Goal: Task Accomplishment & Management: Complete application form

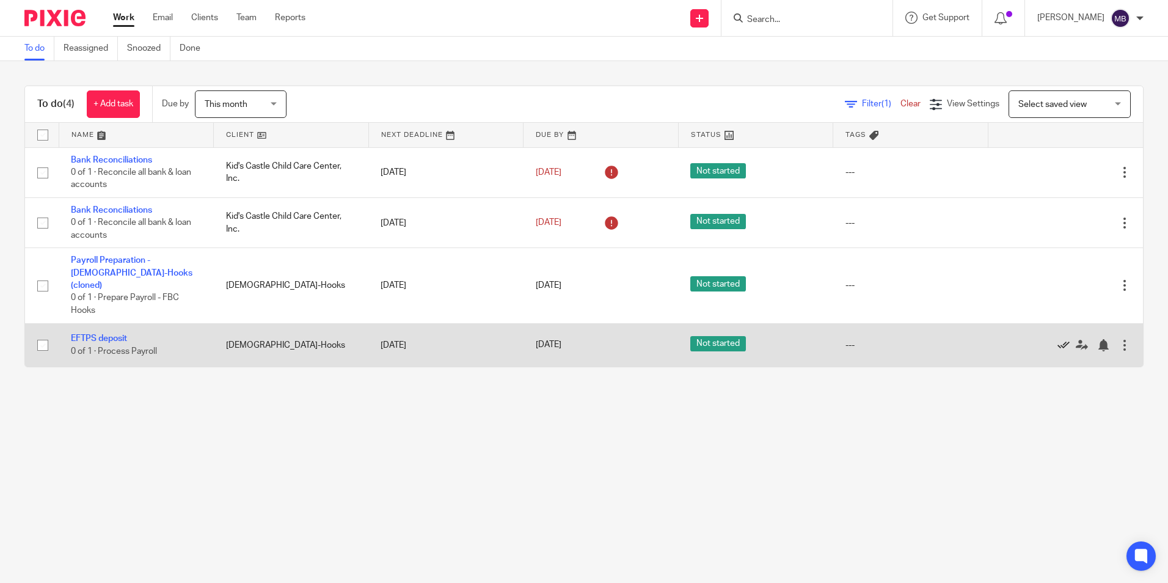
click at [1058, 339] on icon at bounding box center [1064, 345] width 12 height 12
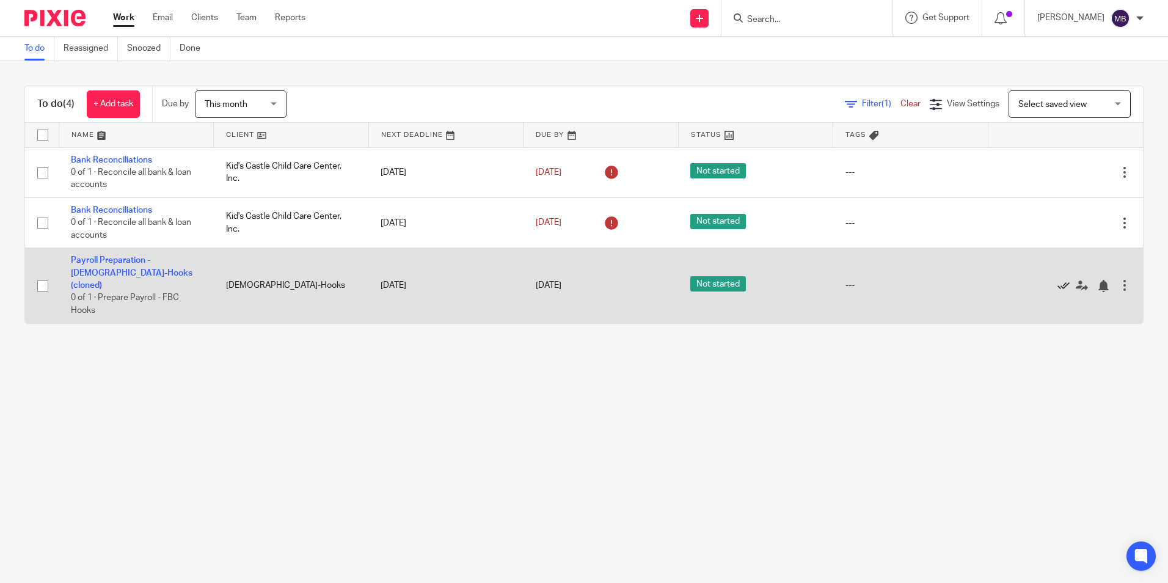
click at [1058, 280] on icon at bounding box center [1064, 286] width 12 height 12
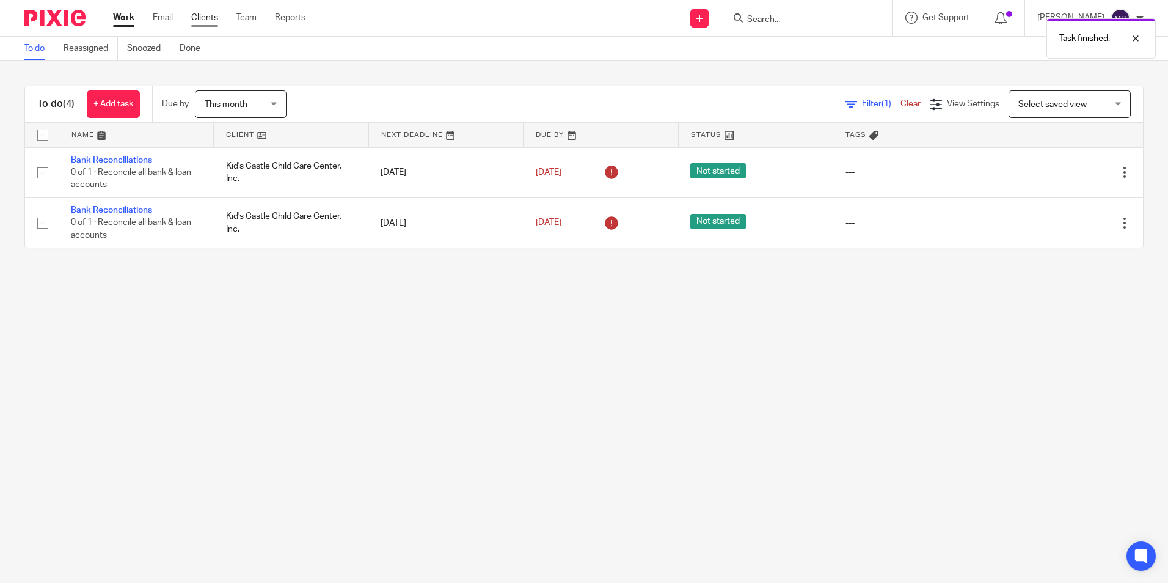
click at [197, 15] on link "Clients" at bounding box center [204, 18] width 27 height 12
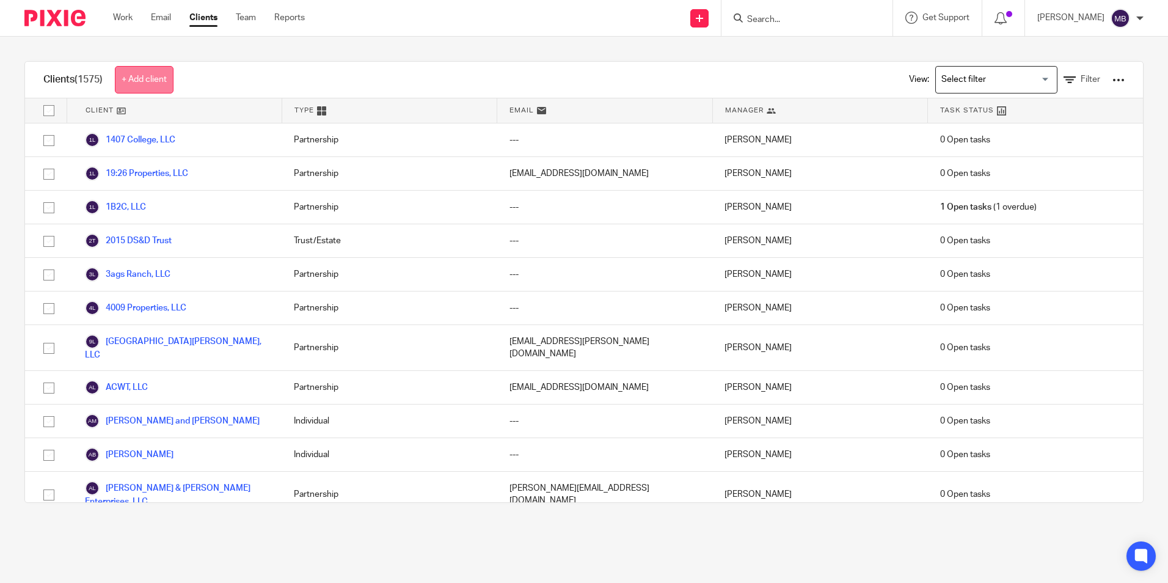
click at [145, 79] on link "+ Add client" at bounding box center [144, 80] width 59 height 28
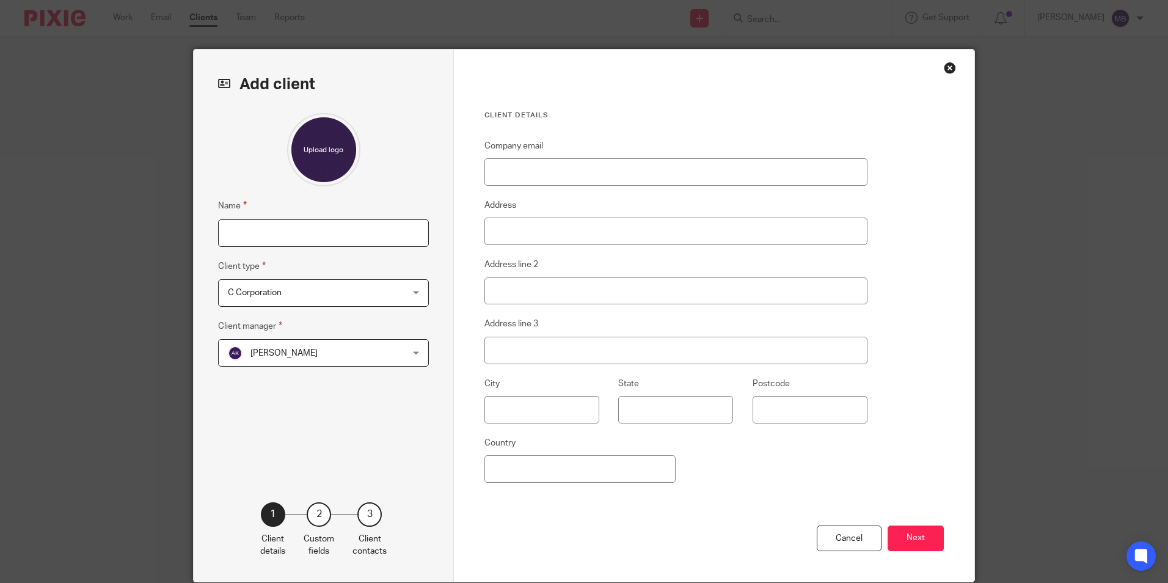
click at [225, 231] on input "Name" at bounding box center [323, 233] width 211 height 28
type input "[PERSON_NAME]"
click at [412, 294] on div "C Corporation C Corporation" at bounding box center [323, 293] width 211 height 28
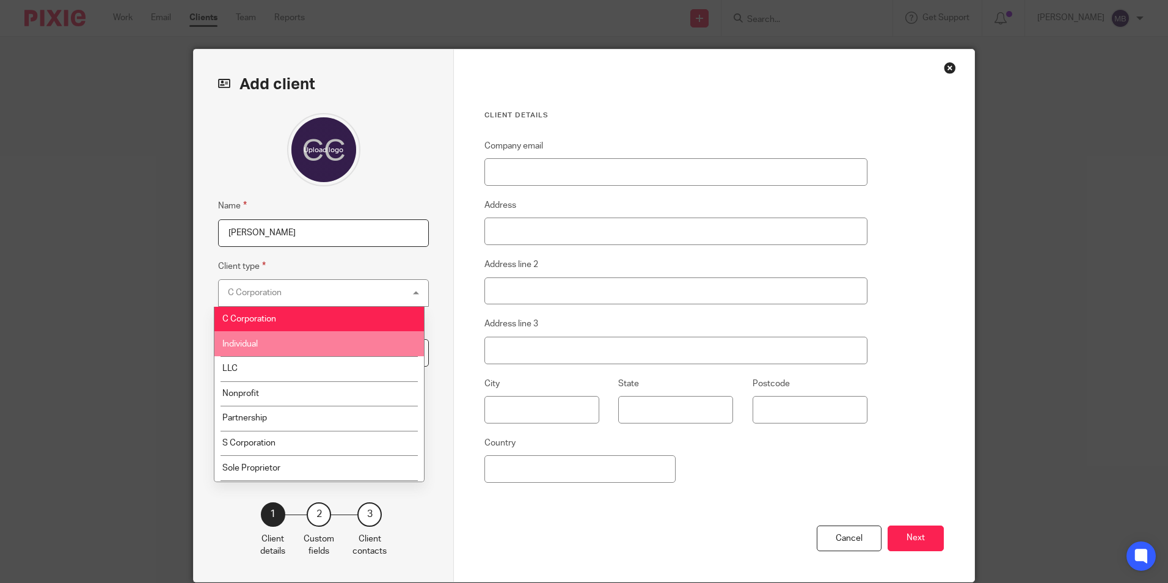
click at [266, 340] on li "Individual" at bounding box center [320, 343] width 210 height 25
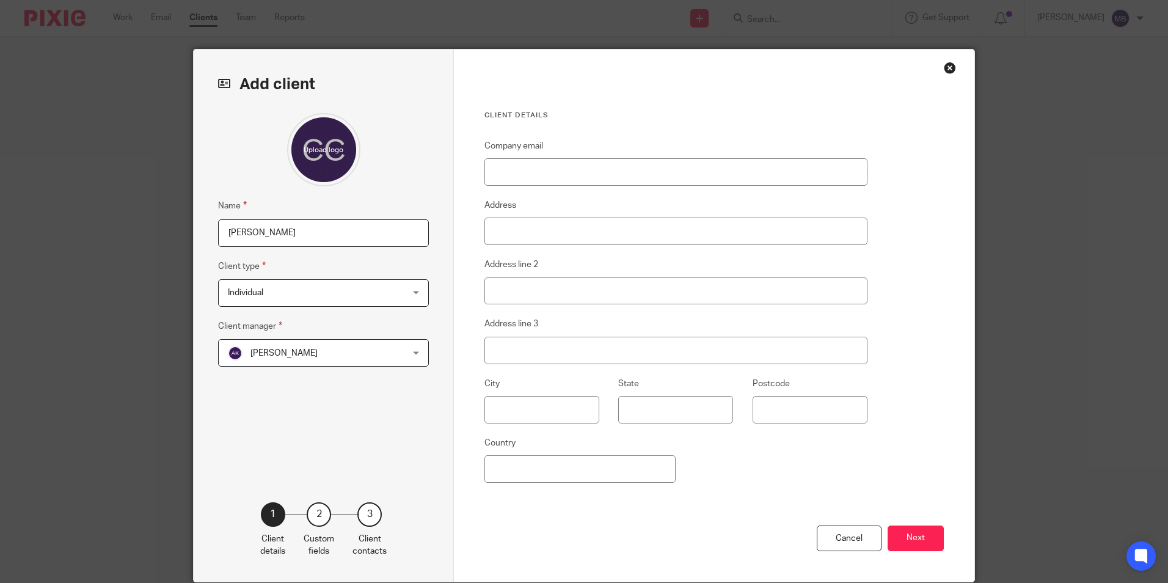
click at [414, 352] on div "Amber Kelso Amber Kelso" at bounding box center [323, 353] width 211 height 28
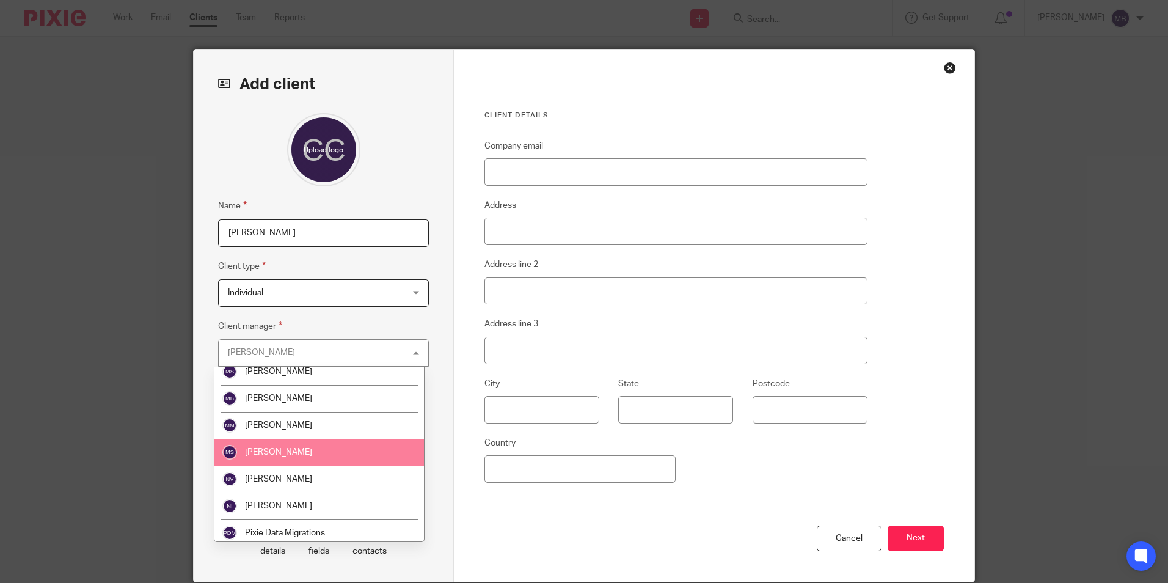
scroll to position [121, 0]
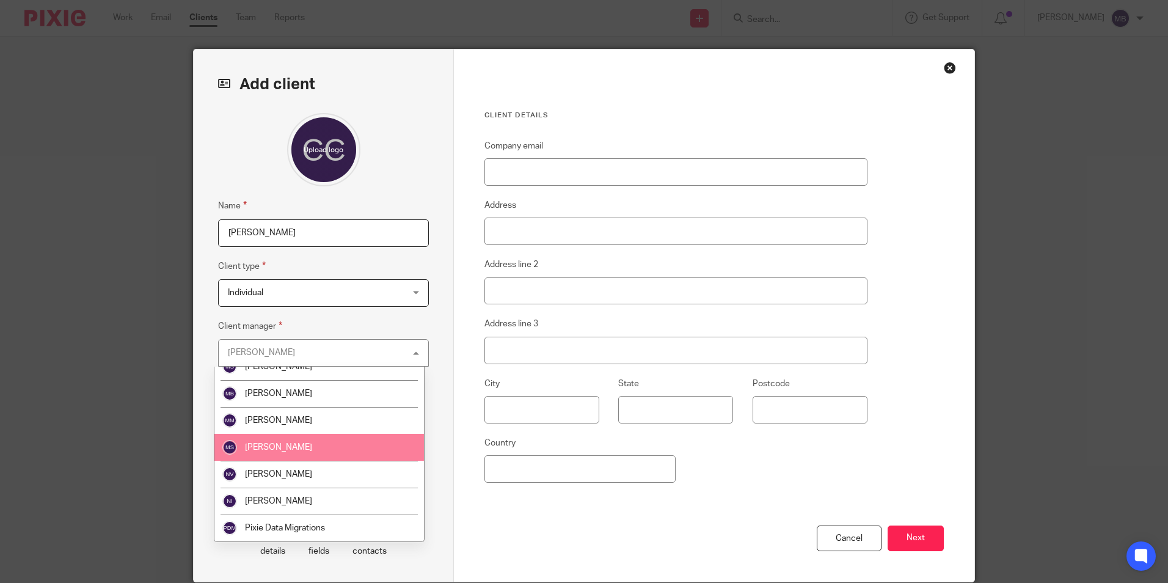
click at [293, 441] on li "Michael Smith" at bounding box center [320, 447] width 210 height 27
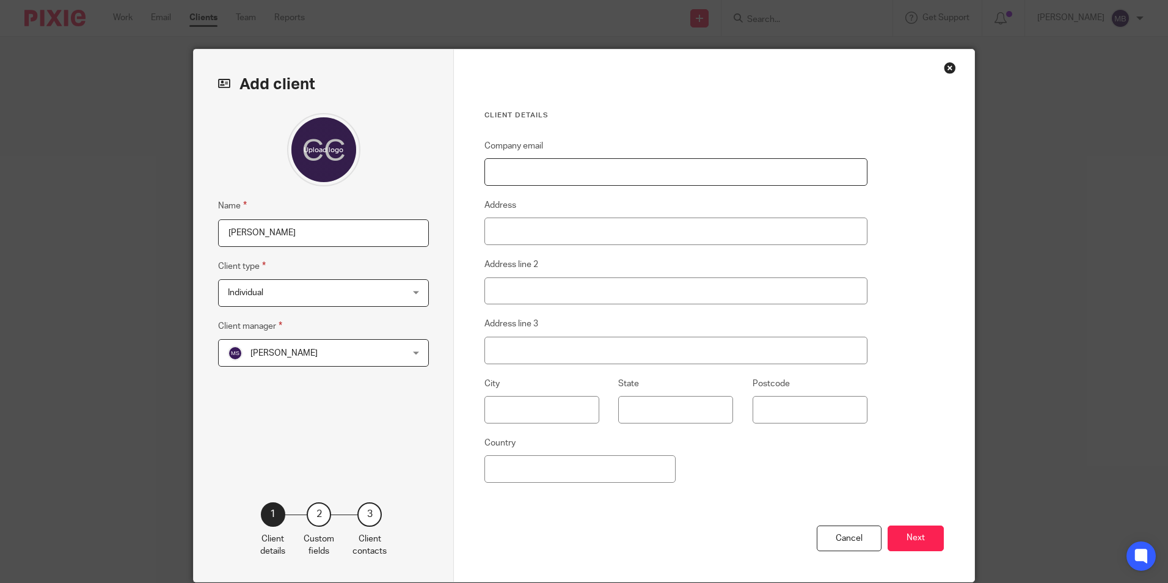
click at [518, 169] on input "Company email" at bounding box center [676, 172] width 383 height 28
click at [553, 174] on input "corrclements10@yahoo.com" at bounding box center [676, 172] width 383 height 28
type input "corrclements19@yahoo.com"
click at [516, 228] on input "Address" at bounding box center [676, 232] width 383 height 28
type input "537 County Road 2213"
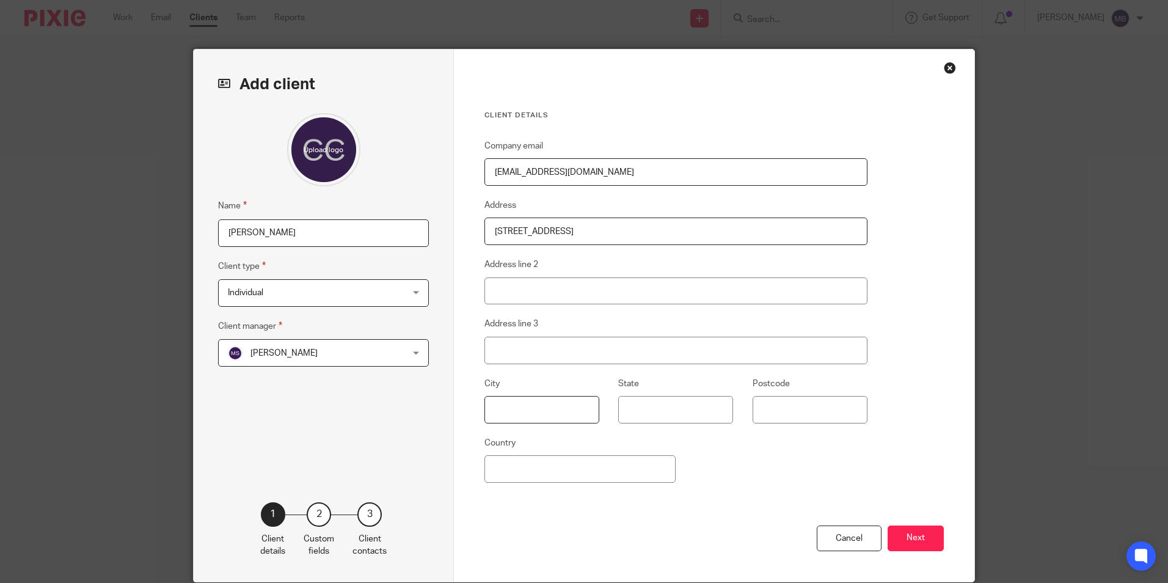
click at [508, 409] on input "text" at bounding box center [542, 410] width 115 height 28
type input "Texarkana"
type input "TX"
type input "75503"
click at [919, 540] on button "Next" at bounding box center [916, 539] width 56 height 26
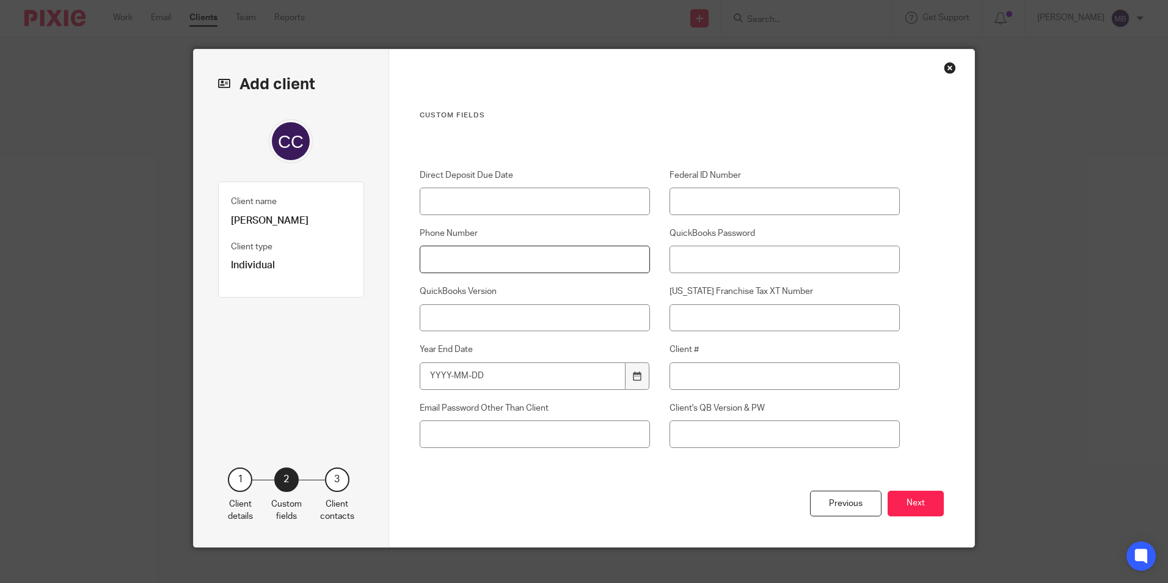
click at [444, 259] on input "Phone Number" at bounding box center [535, 260] width 231 height 28
type input "[PHONE_NUMBER]"
click at [633, 376] on icon at bounding box center [637, 376] width 9 height 9
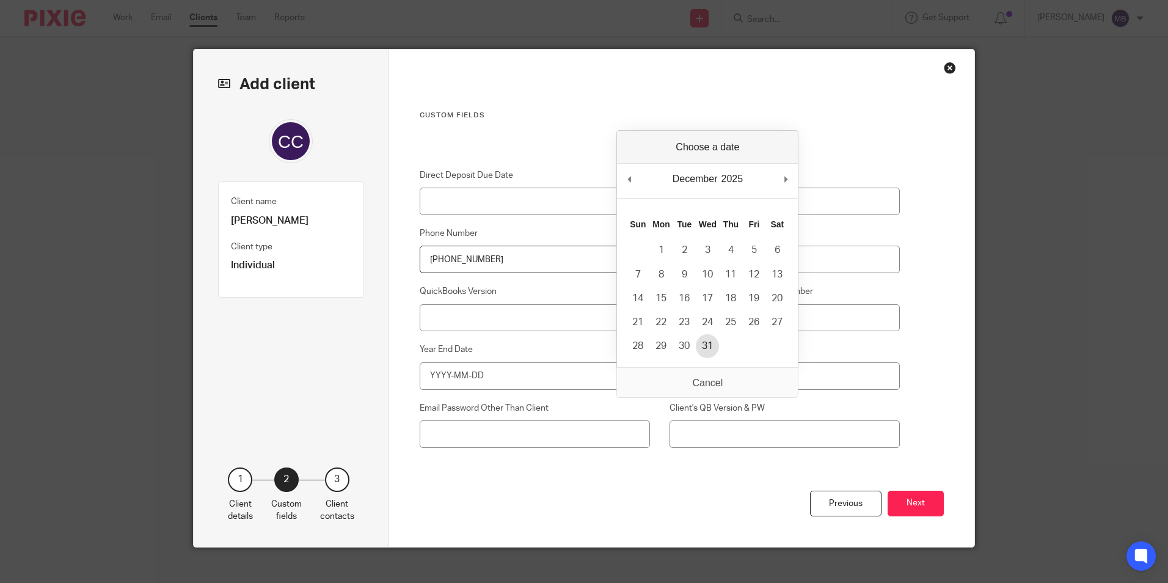
type input "2025-12-31"
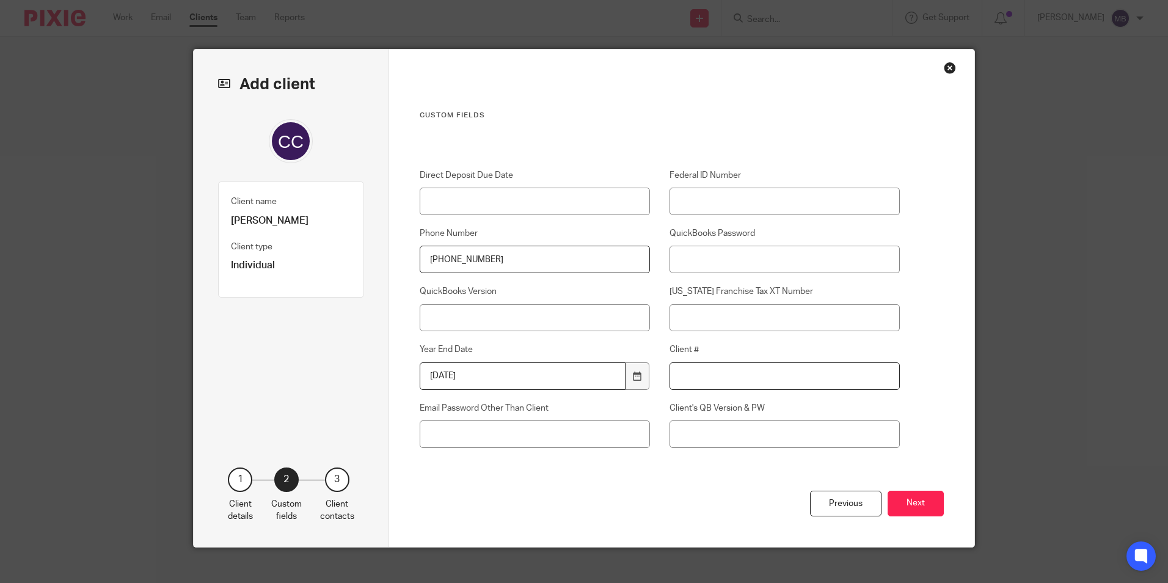
click at [702, 376] on input "Client #" at bounding box center [785, 376] width 231 height 28
type input "13594"
click at [918, 502] on button "Next" at bounding box center [916, 504] width 56 height 26
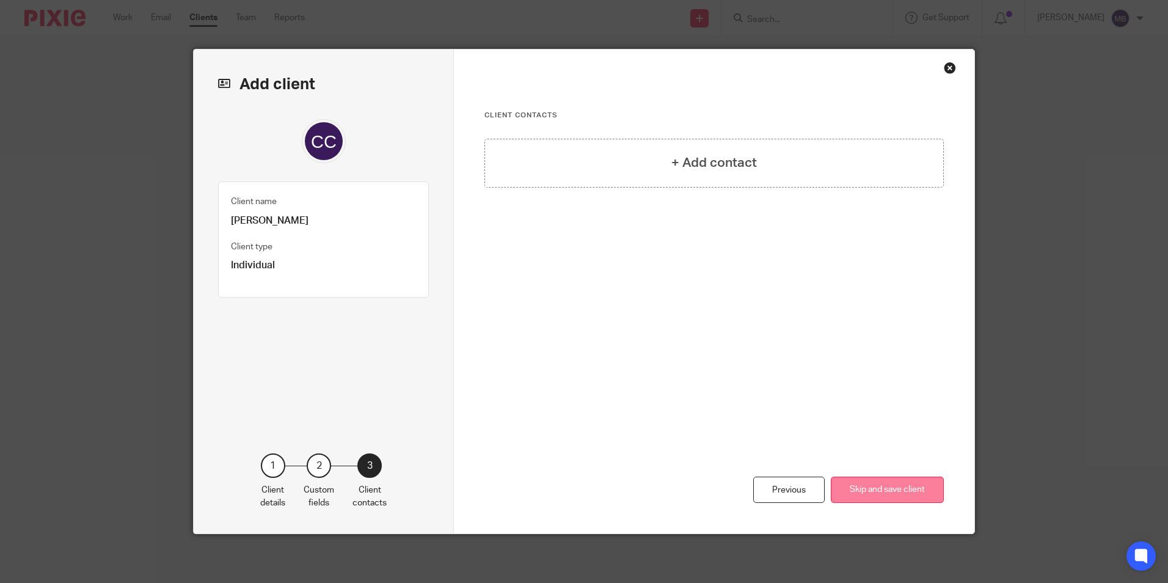
click at [868, 488] on button "Skip and save client" at bounding box center [887, 490] width 113 height 26
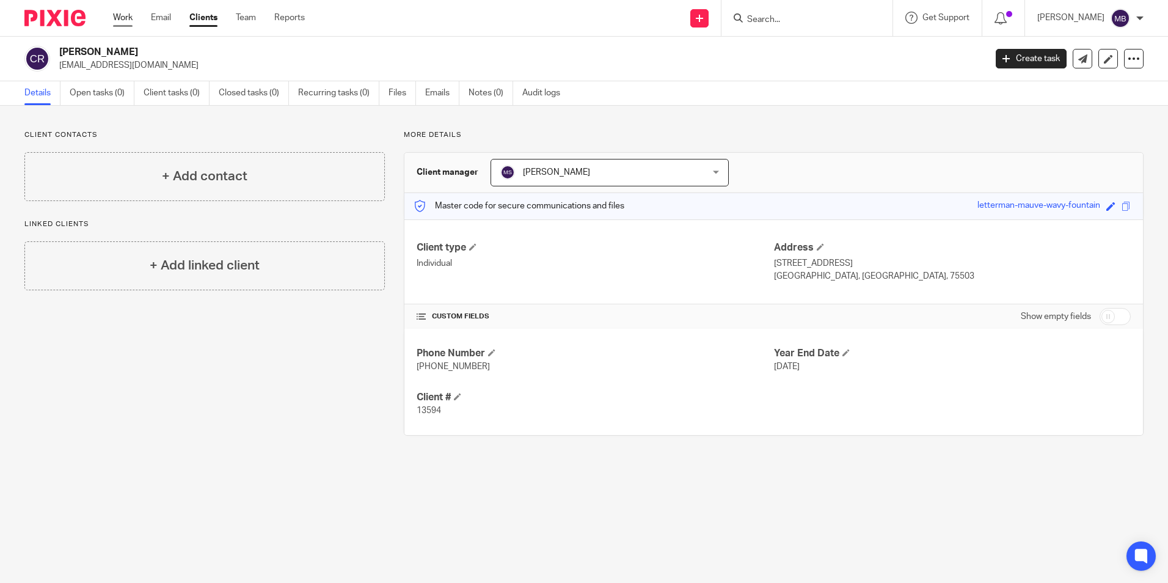
click at [119, 14] on link "Work" at bounding box center [123, 18] width 20 height 12
